Goal: Information Seeking & Learning: Understand process/instructions

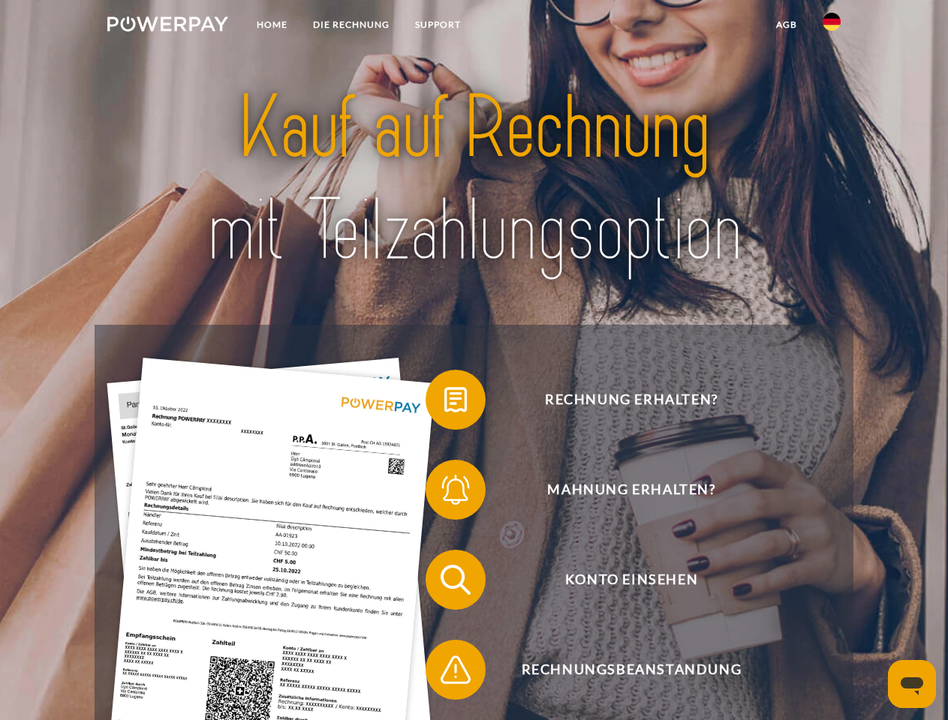
click at [167, 26] on img at bounding box center [167, 24] width 121 height 15
click at [831, 26] on img at bounding box center [831, 22] width 18 height 18
click at [786, 25] on link "agb" at bounding box center [786, 24] width 47 height 27
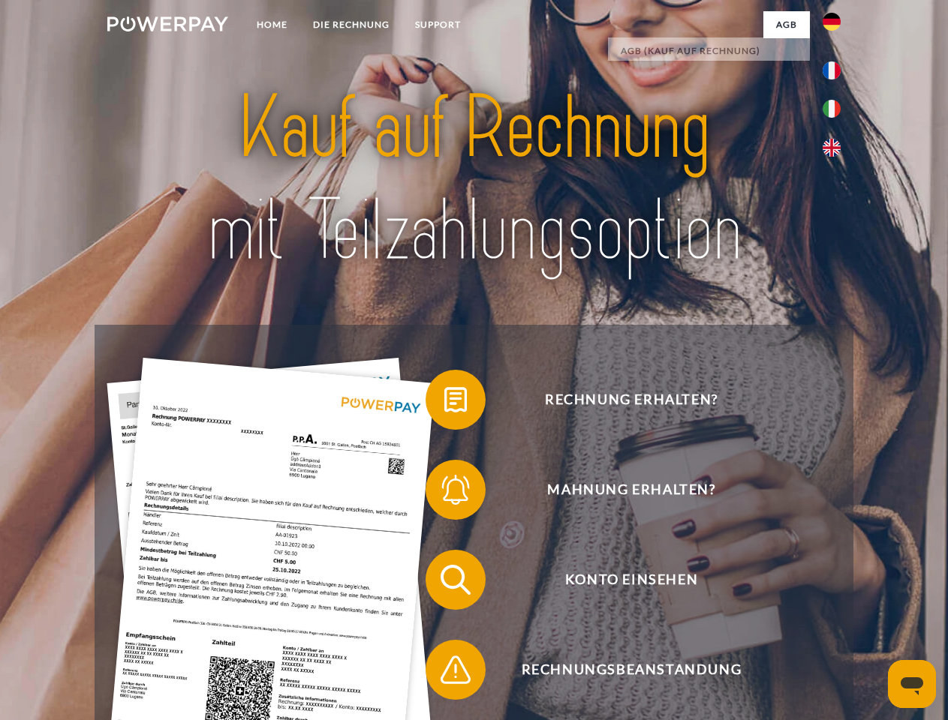
click at [444, 403] on span at bounding box center [432, 399] width 75 height 75
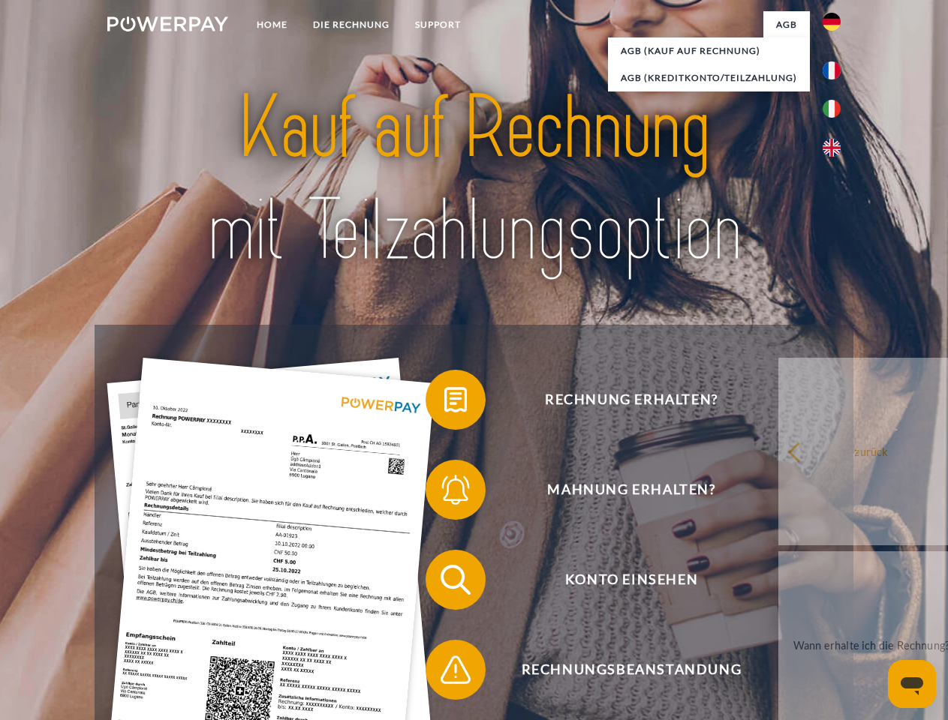
click at [444, 493] on span at bounding box center [432, 489] width 75 height 75
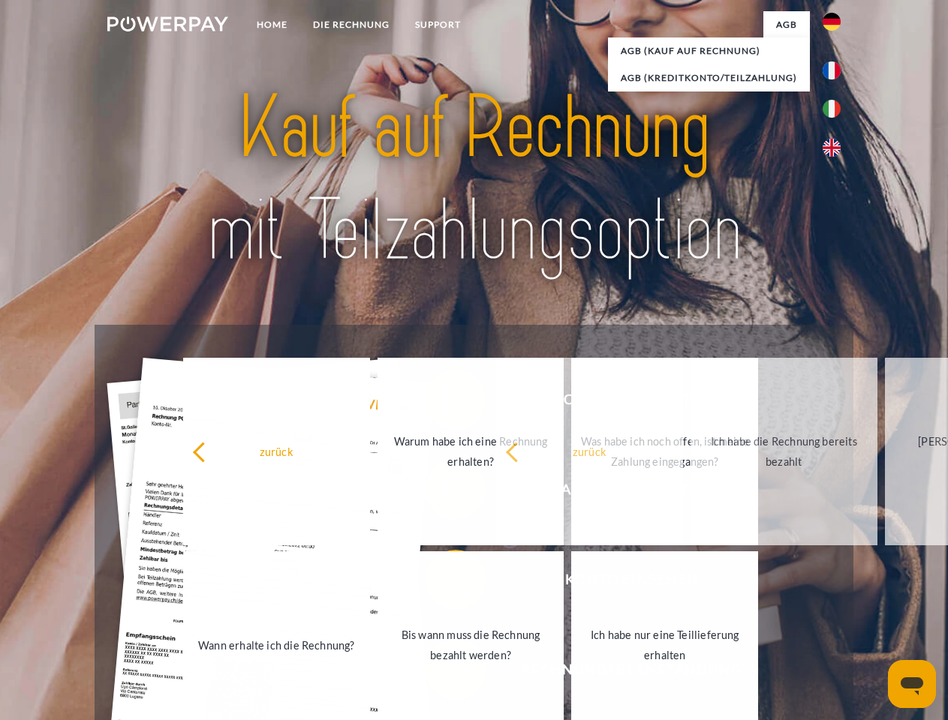
click at [444, 673] on span at bounding box center [432, 670] width 75 height 75
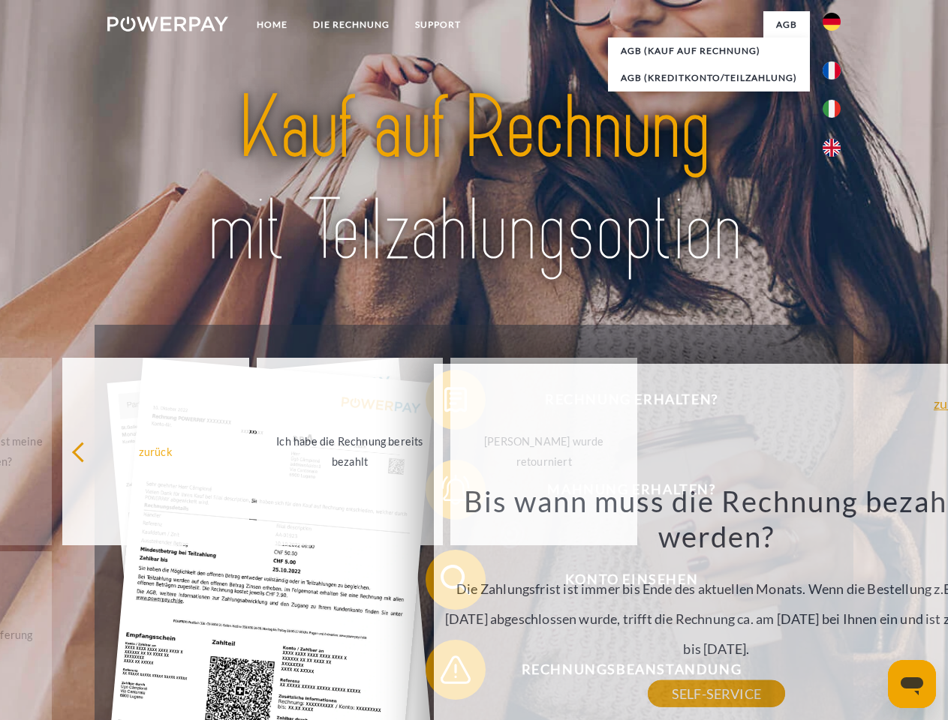
click at [912, 684] on icon "Messaging-Fenster öffnen" at bounding box center [911, 687] width 23 height 18
